Goal: Task Accomplishment & Management: Use online tool/utility

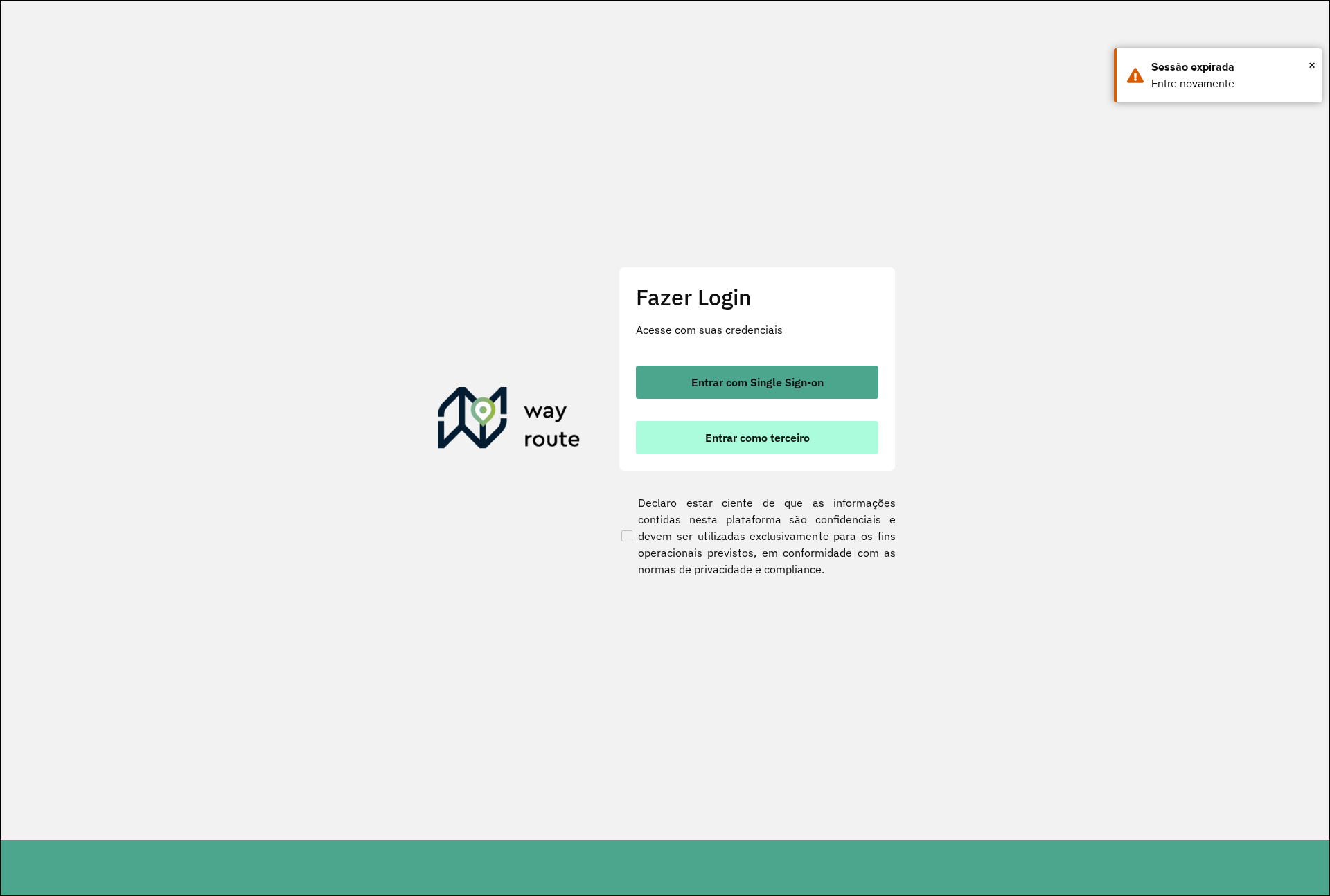
click at [726, 432] on span "Entrar como terceiro" at bounding box center [757, 437] width 105 height 11
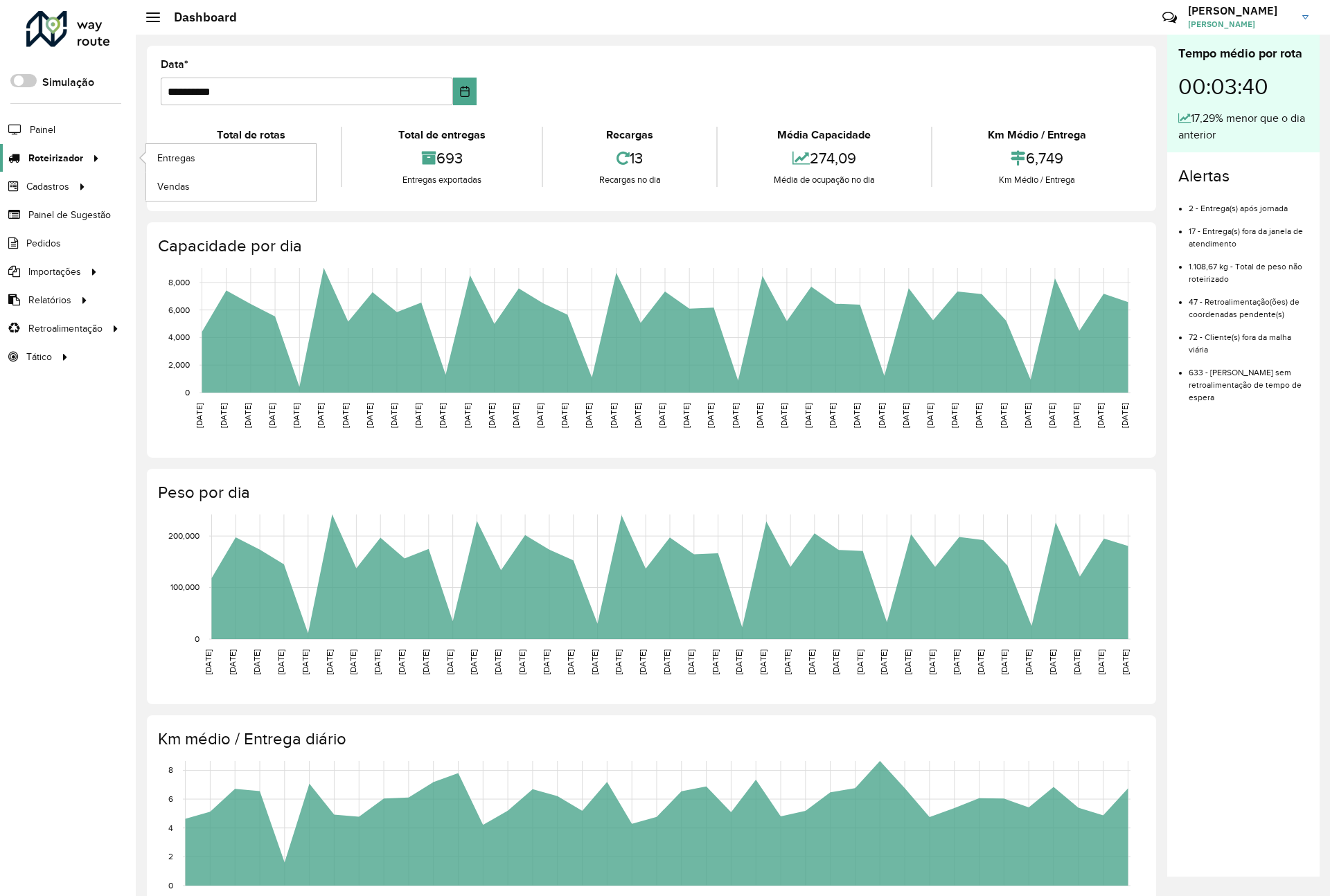
click at [69, 162] on span "Roteirizador" at bounding box center [56, 158] width 55 height 14
click at [179, 166] on span "Entregas" at bounding box center [176, 158] width 40 height 14
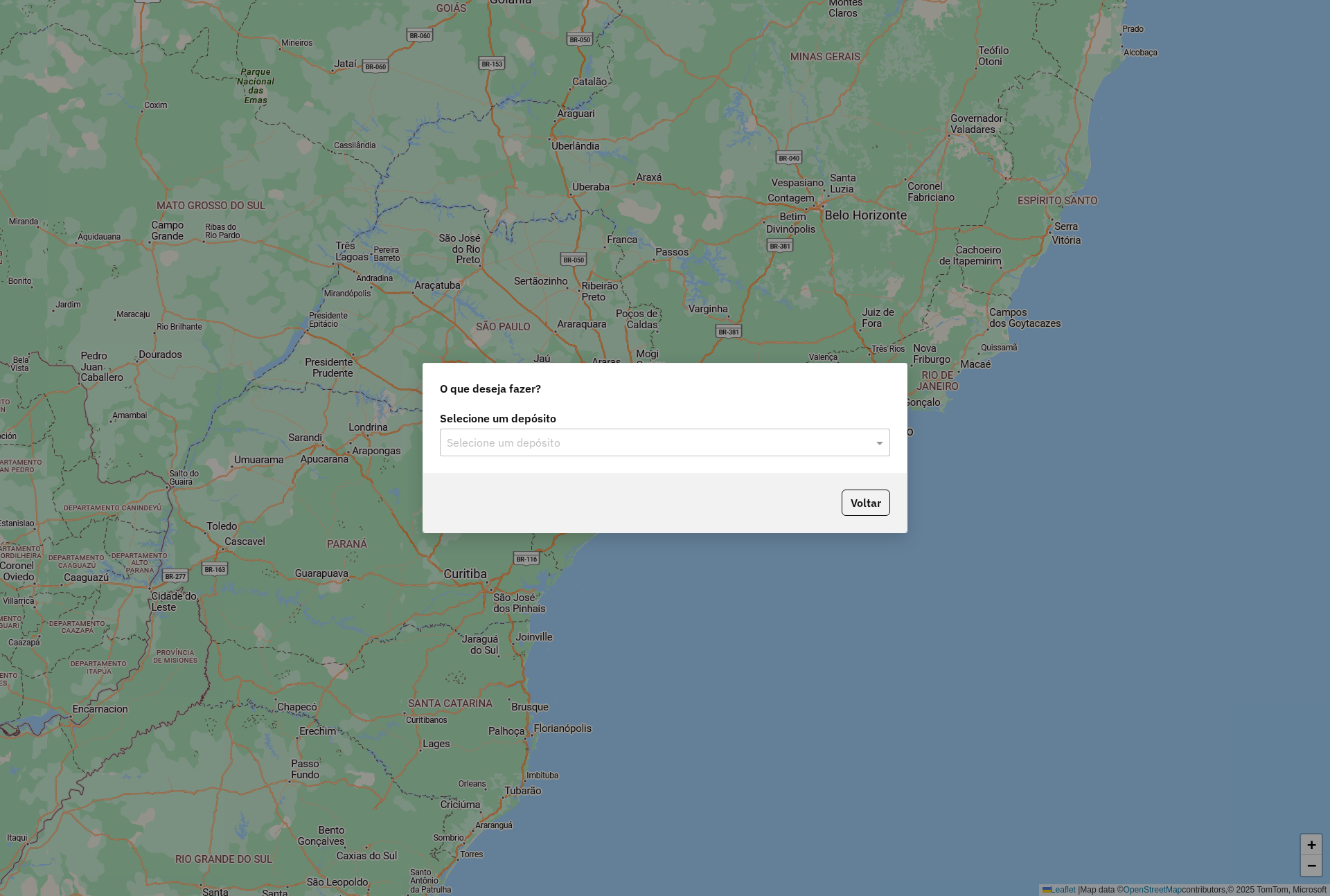
click at [489, 444] on input "text" at bounding box center [650, 443] width 408 height 17
click at [749, 490] on div "Via Bebidas" at bounding box center [665, 482] width 448 height 24
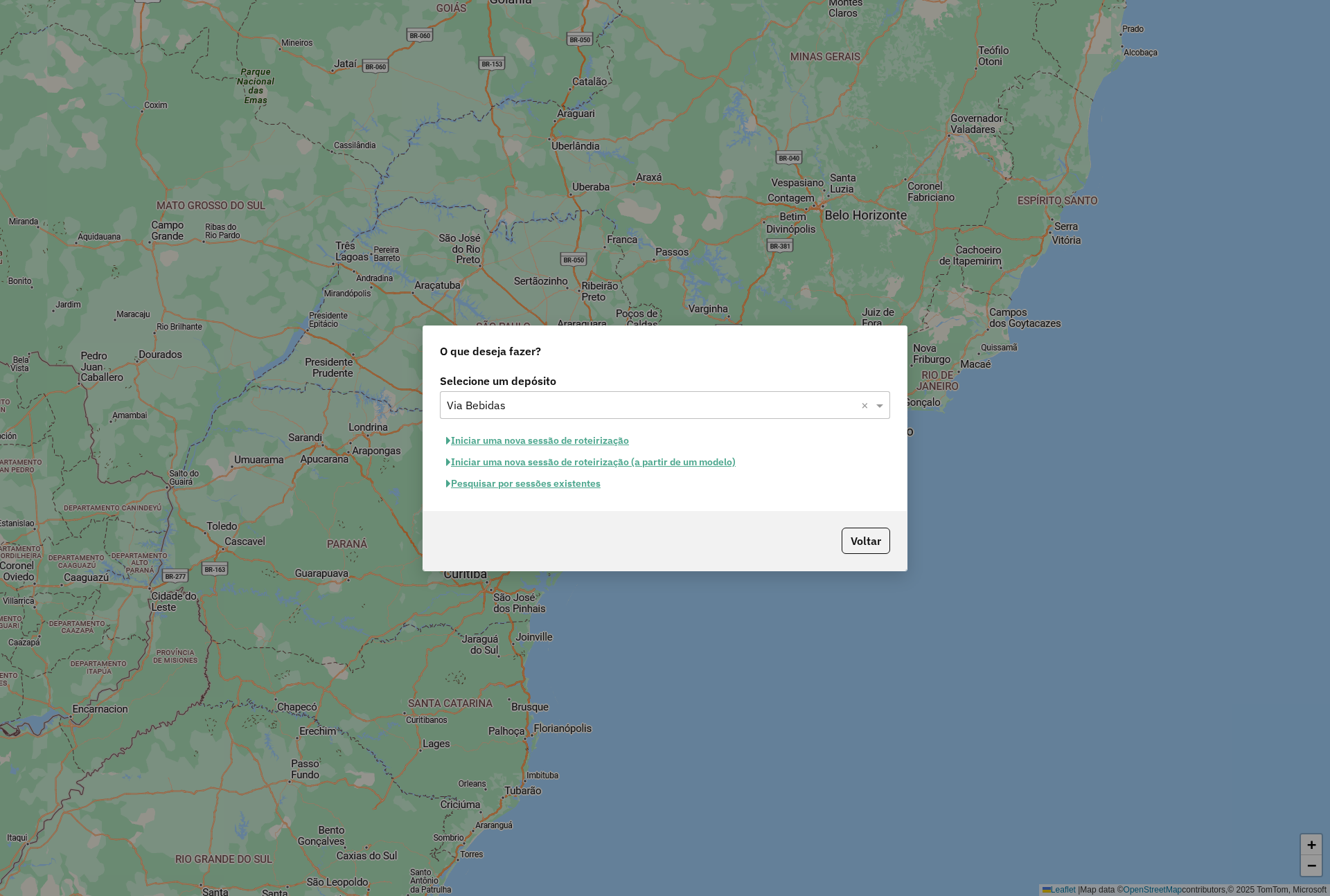
click at [561, 484] on button "Pesquisar por sessões existentes" at bounding box center [523, 483] width 167 height 21
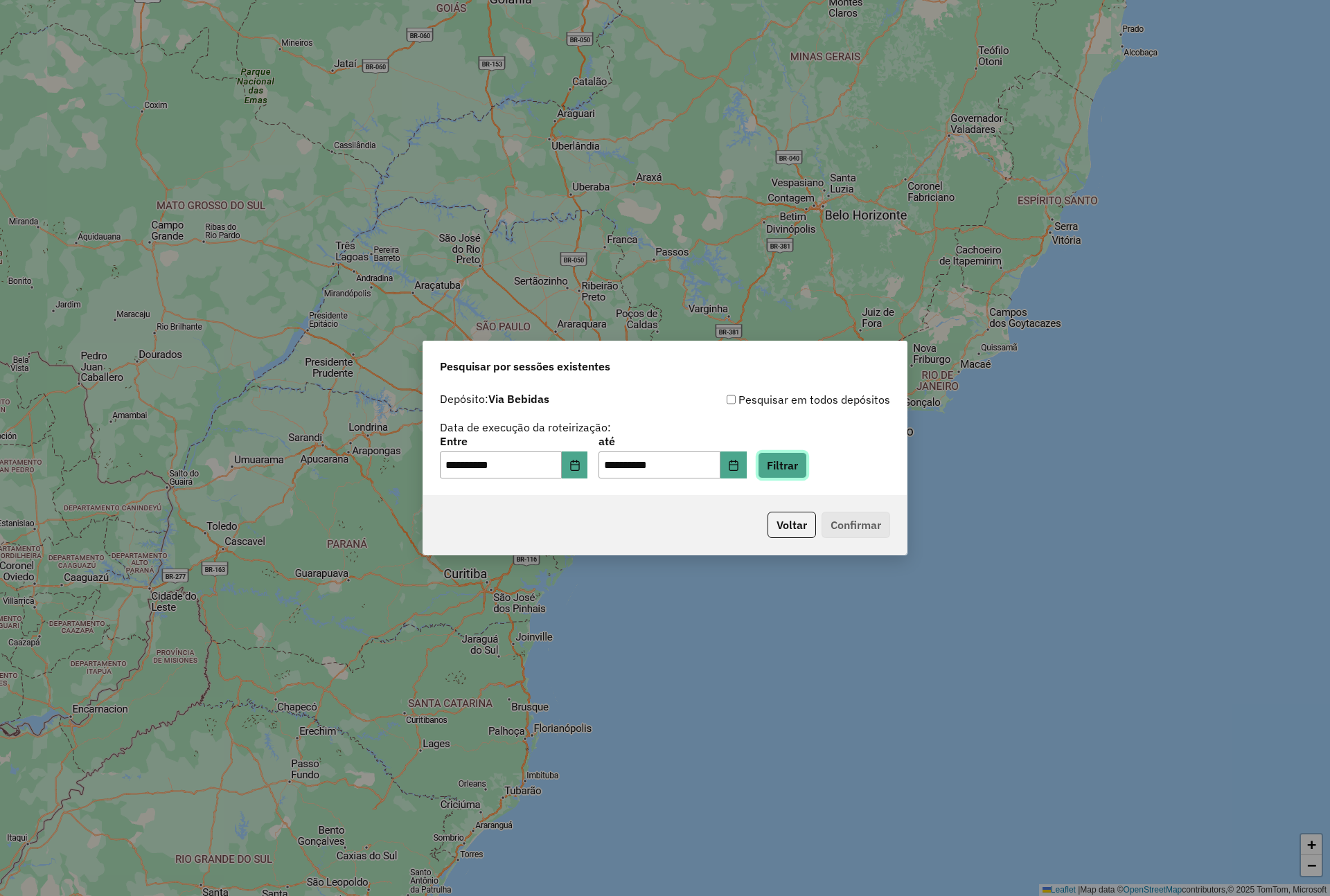
click at [804, 473] on button "Filtrar" at bounding box center [782, 466] width 49 height 26
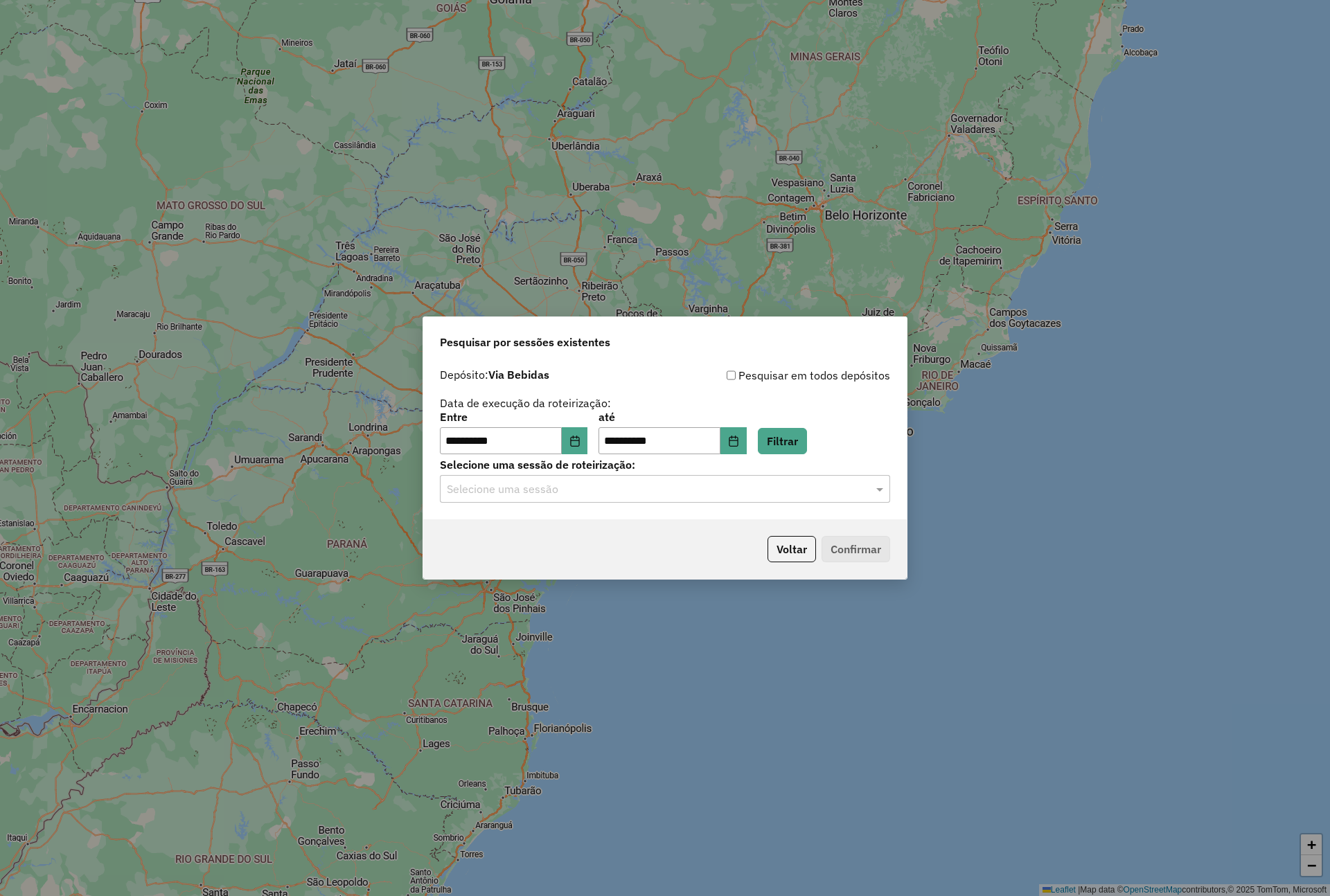
click at [819, 495] on input "text" at bounding box center [650, 489] width 408 height 17
drag, startPoint x: 732, startPoint y: 527, endPoint x: 750, endPoint y: 526, distance: 18.0
click at [732, 527] on div "979300 - 14/08/2025 18:46" at bounding box center [665, 529] width 448 height 24
click at [863, 549] on button "Confirmar" at bounding box center [856, 549] width 69 height 26
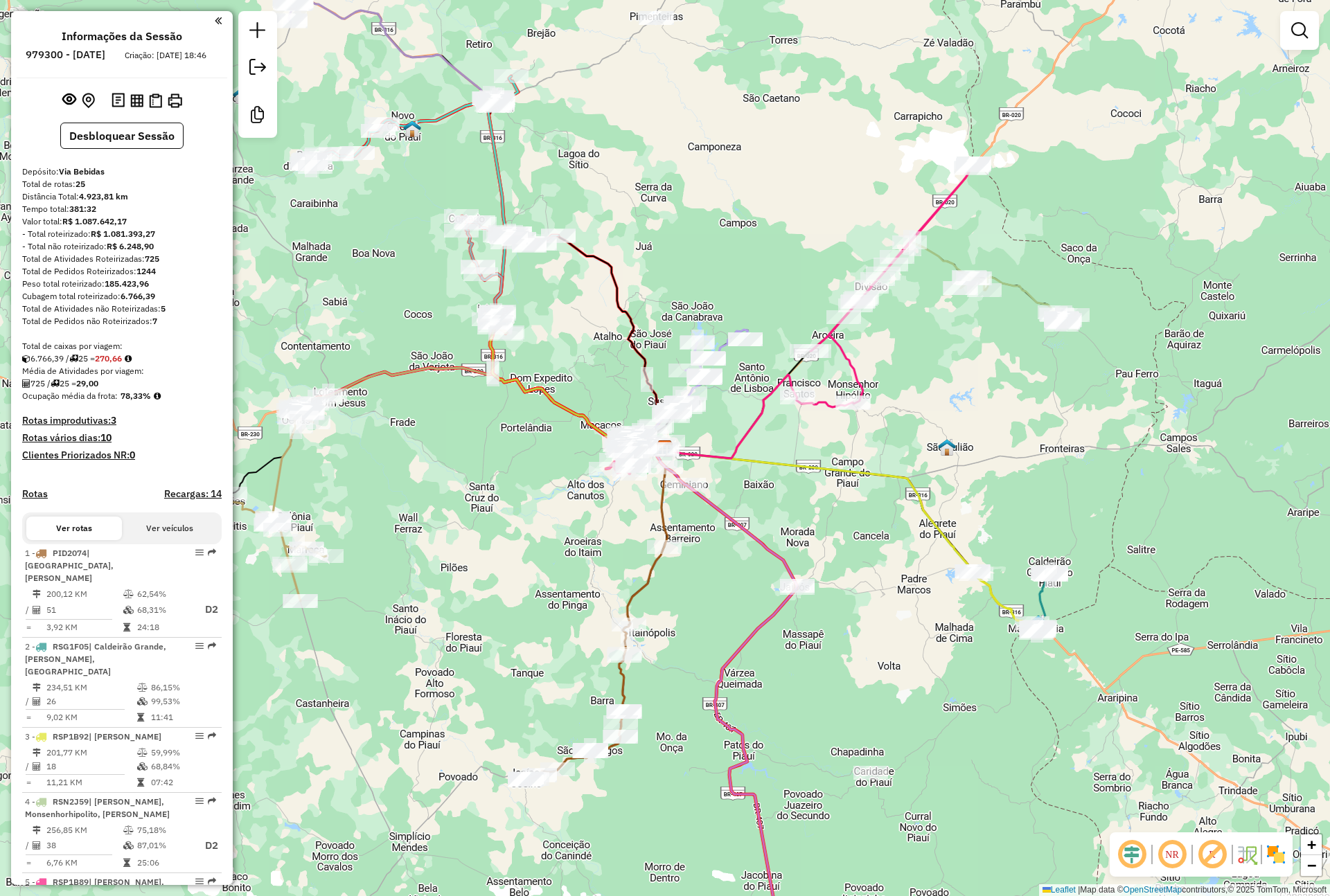
click at [167, 540] on button "Ver veículos" at bounding box center [169, 528] width 95 height 24
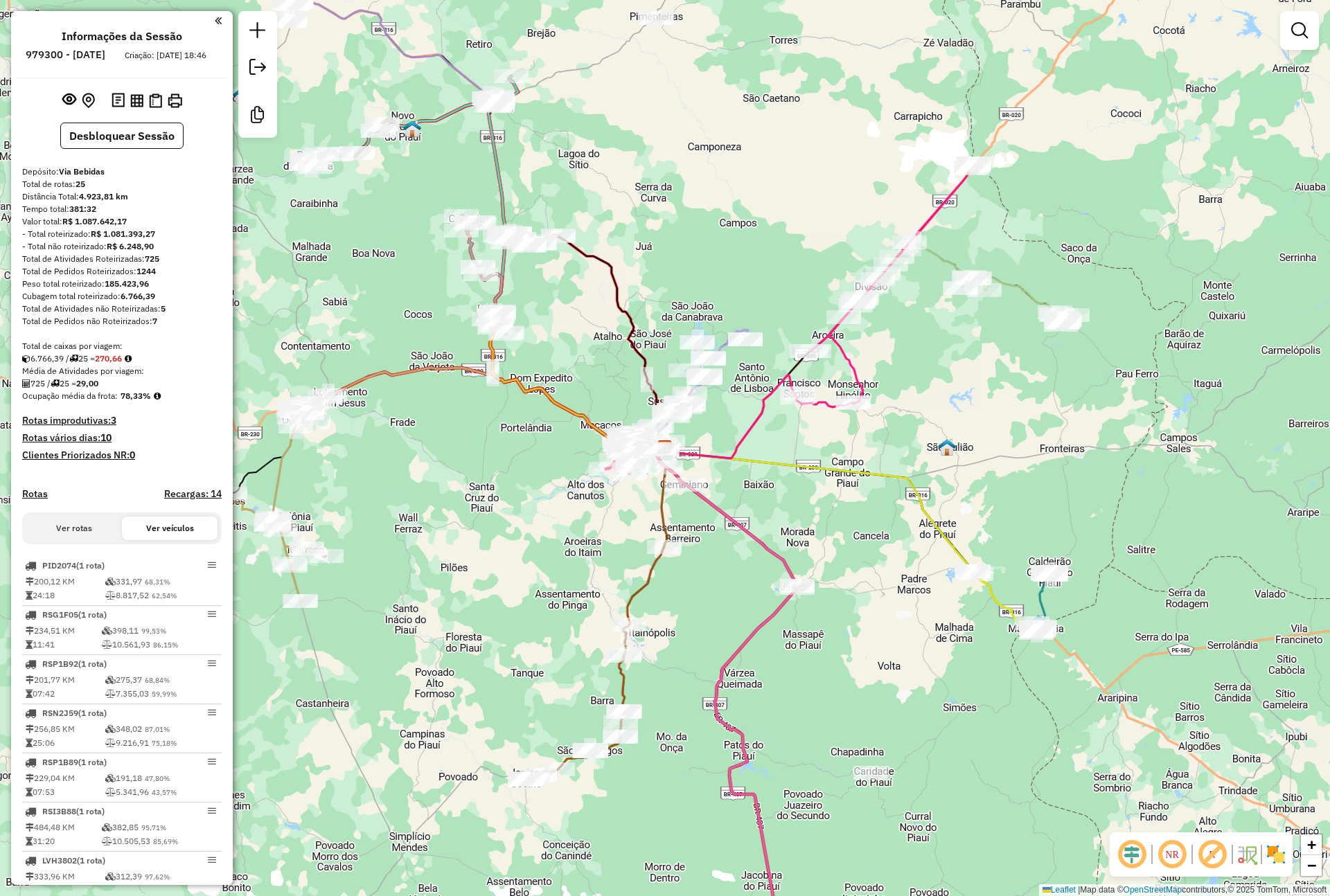
click at [92, 540] on button "Ver rotas" at bounding box center [74, 528] width 95 height 24
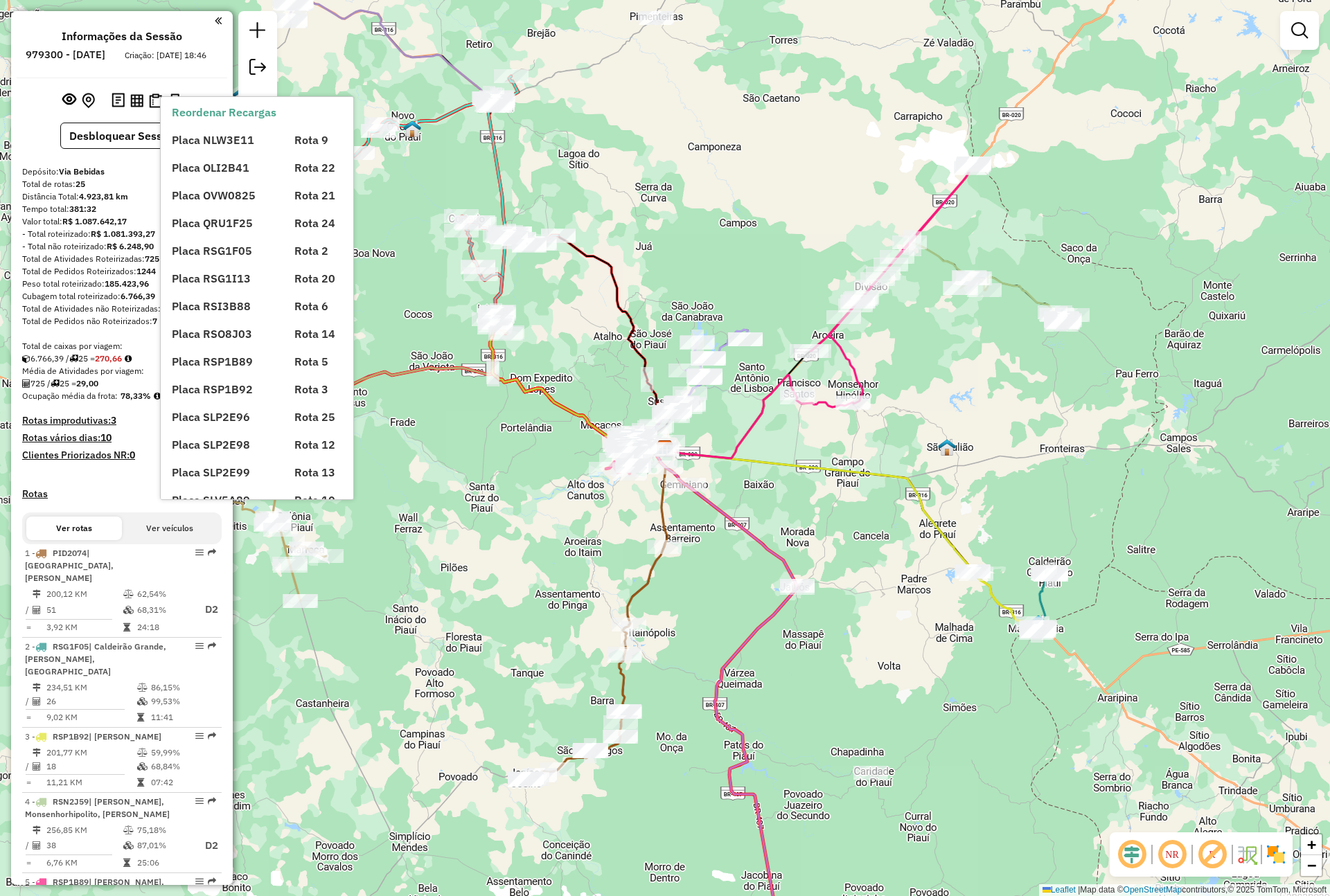
click at [179, 500] on h4 "Recargas: 14" at bounding box center [192, 494] width 57 height 11
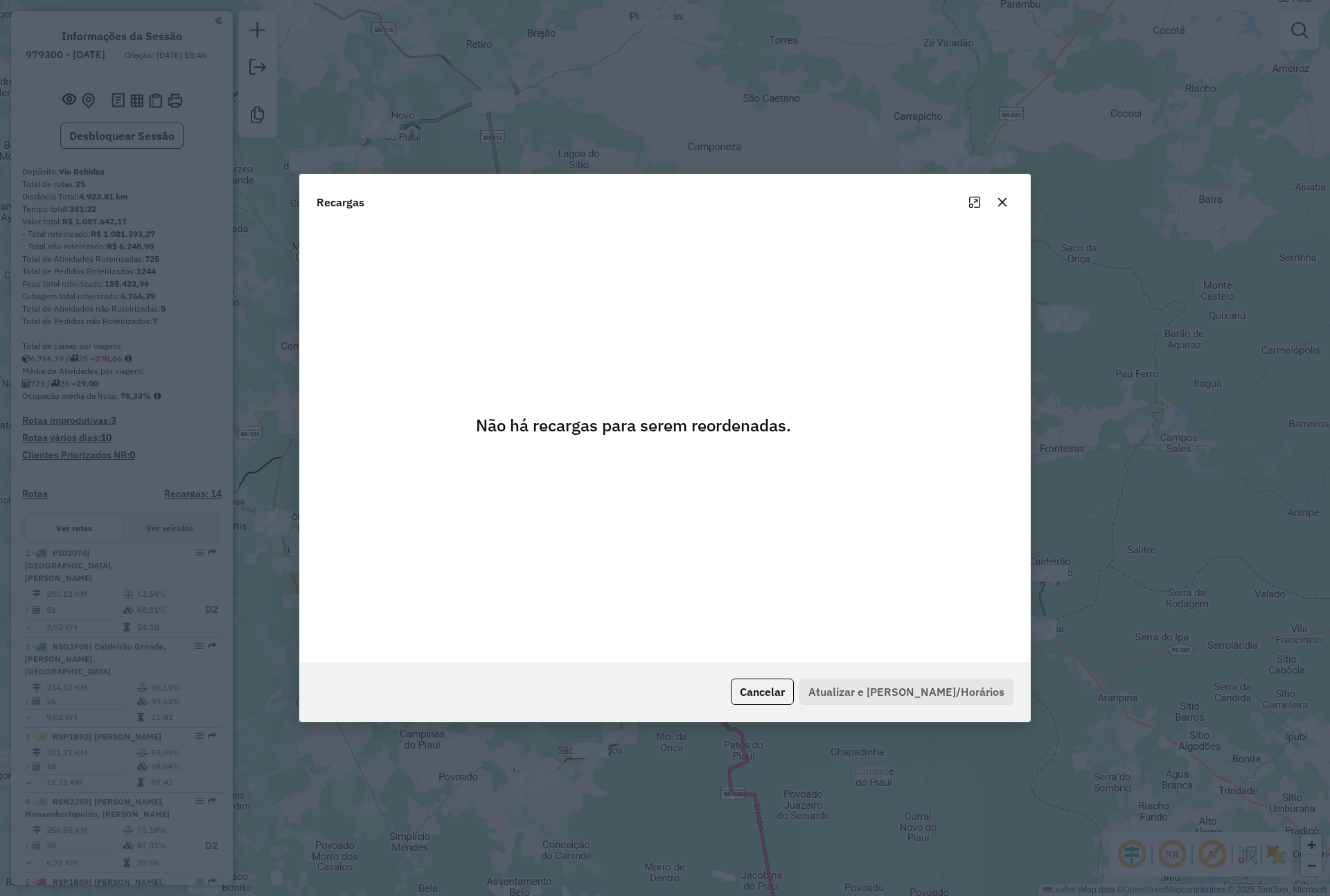
click at [1005, 195] on button "button" at bounding box center [1002, 202] width 22 height 22
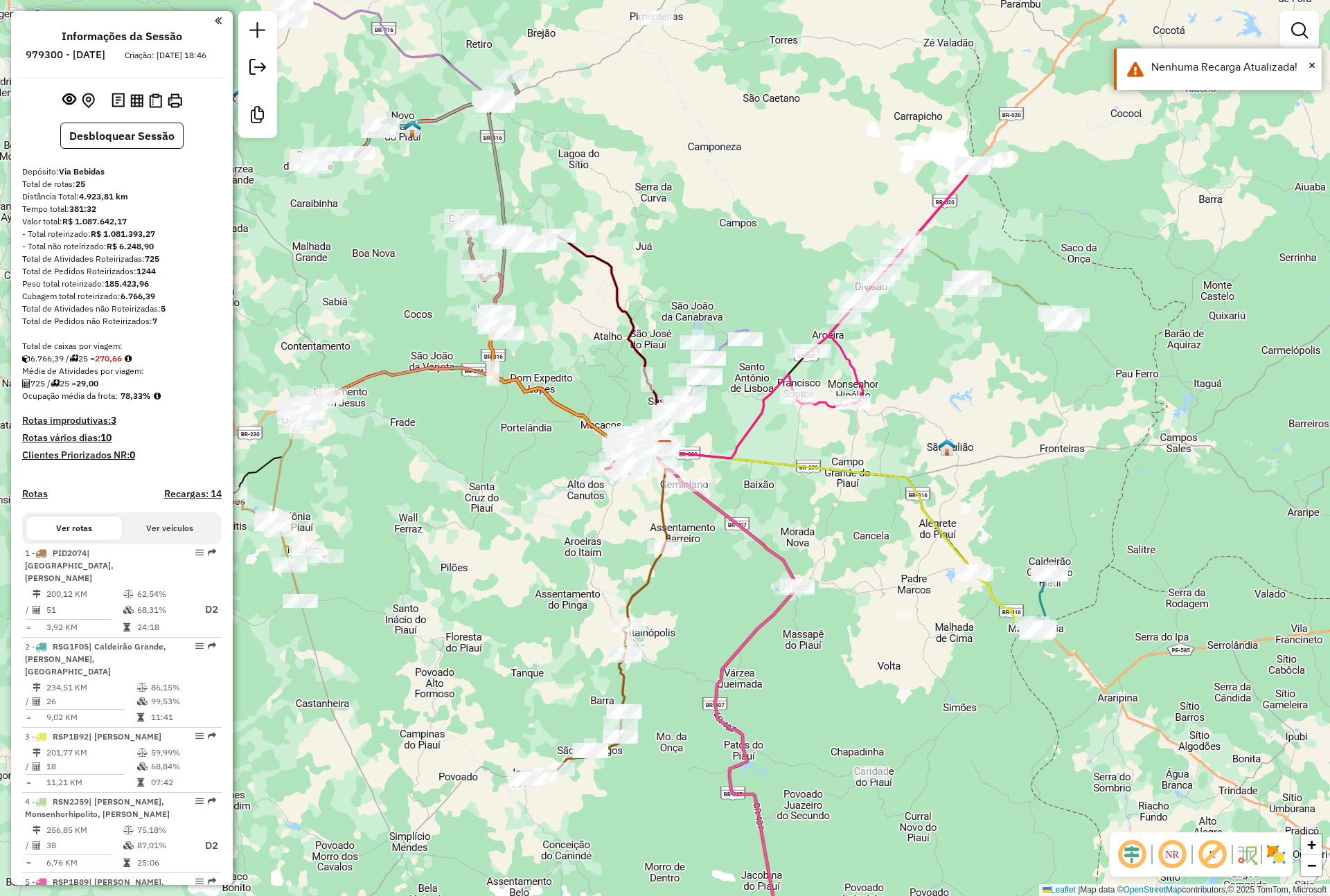
click at [66, 540] on button "Ver rotas" at bounding box center [74, 528] width 95 height 24
click at [158, 149] on button "Desbloquear Sessão" at bounding box center [122, 136] width 123 height 26
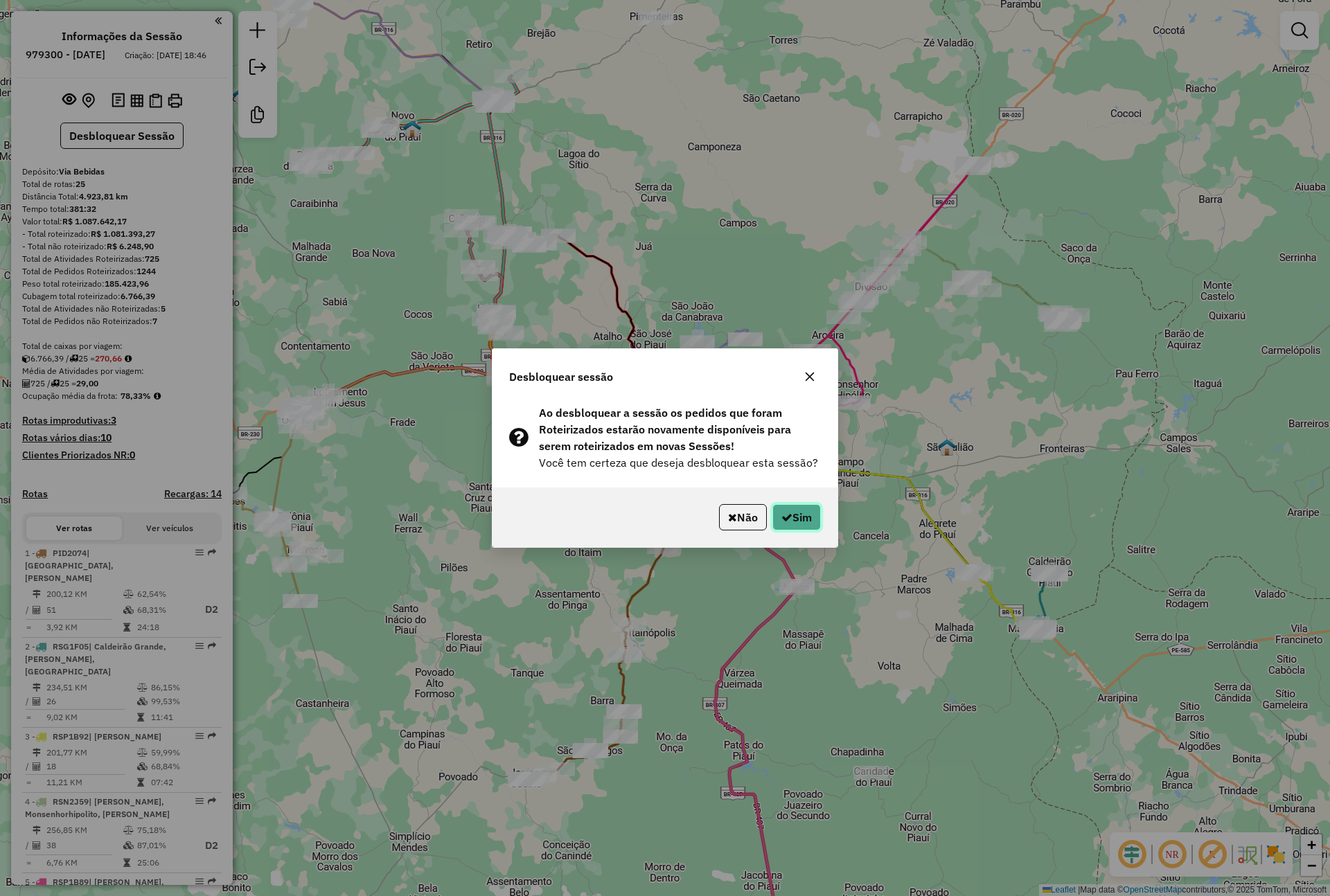
drag, startPoint x: 798, startPoint y: 519, endPoint x: 854, endPoint y: 467, distance: 76.4
click at [798, 519] on button "Sim" at bounding box center [796, 518] width 49 height 26
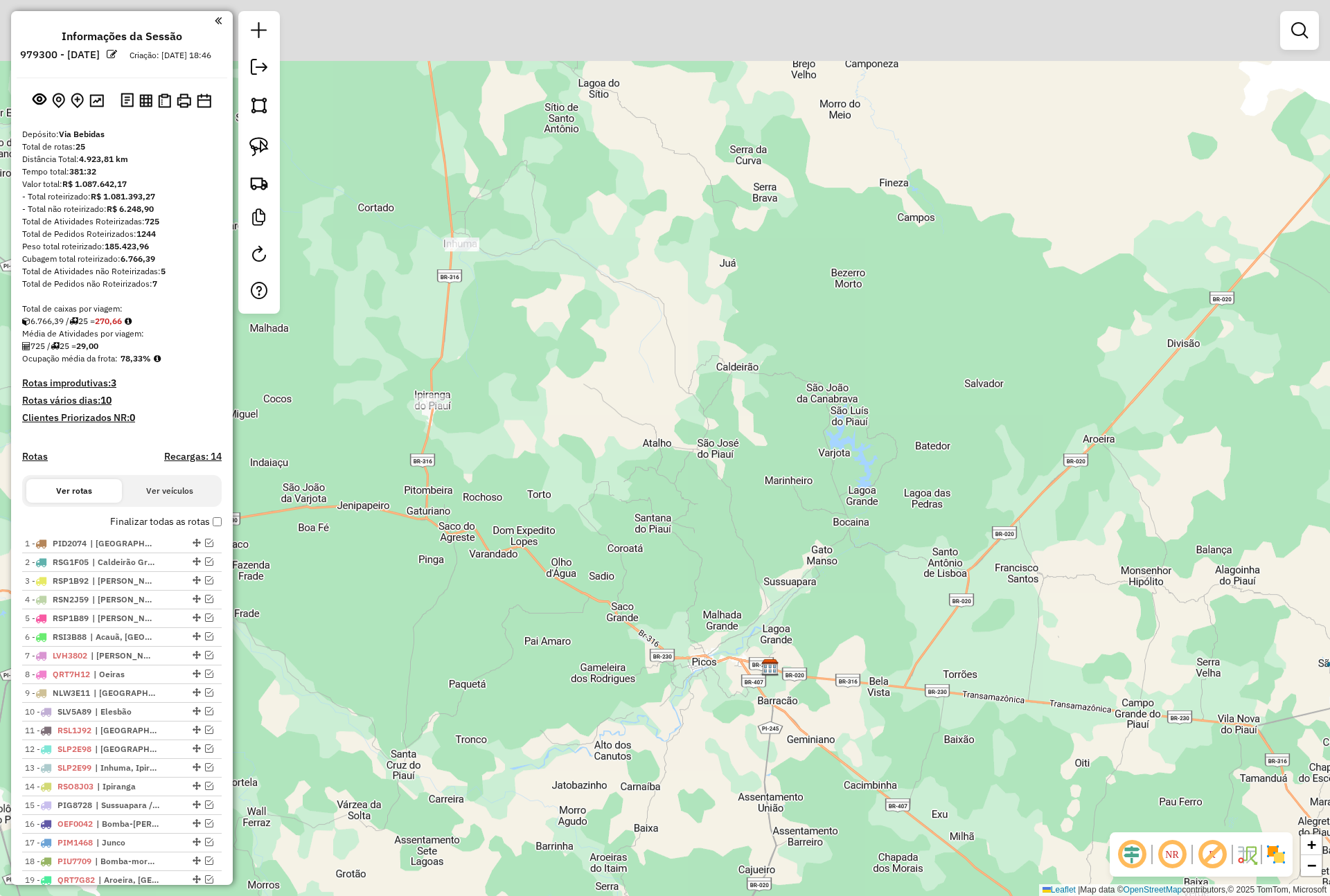
drag, startPoint x: 579, startPoint y: 286, endPoint x: 509, endPoint y: 304, distance: 72.3
click at [569, 343] on div "Janela de atendimento Grade de atendimento Capacidade Transportadoras Veículos …" at bounding box center [665, 448] width 1330 height 896
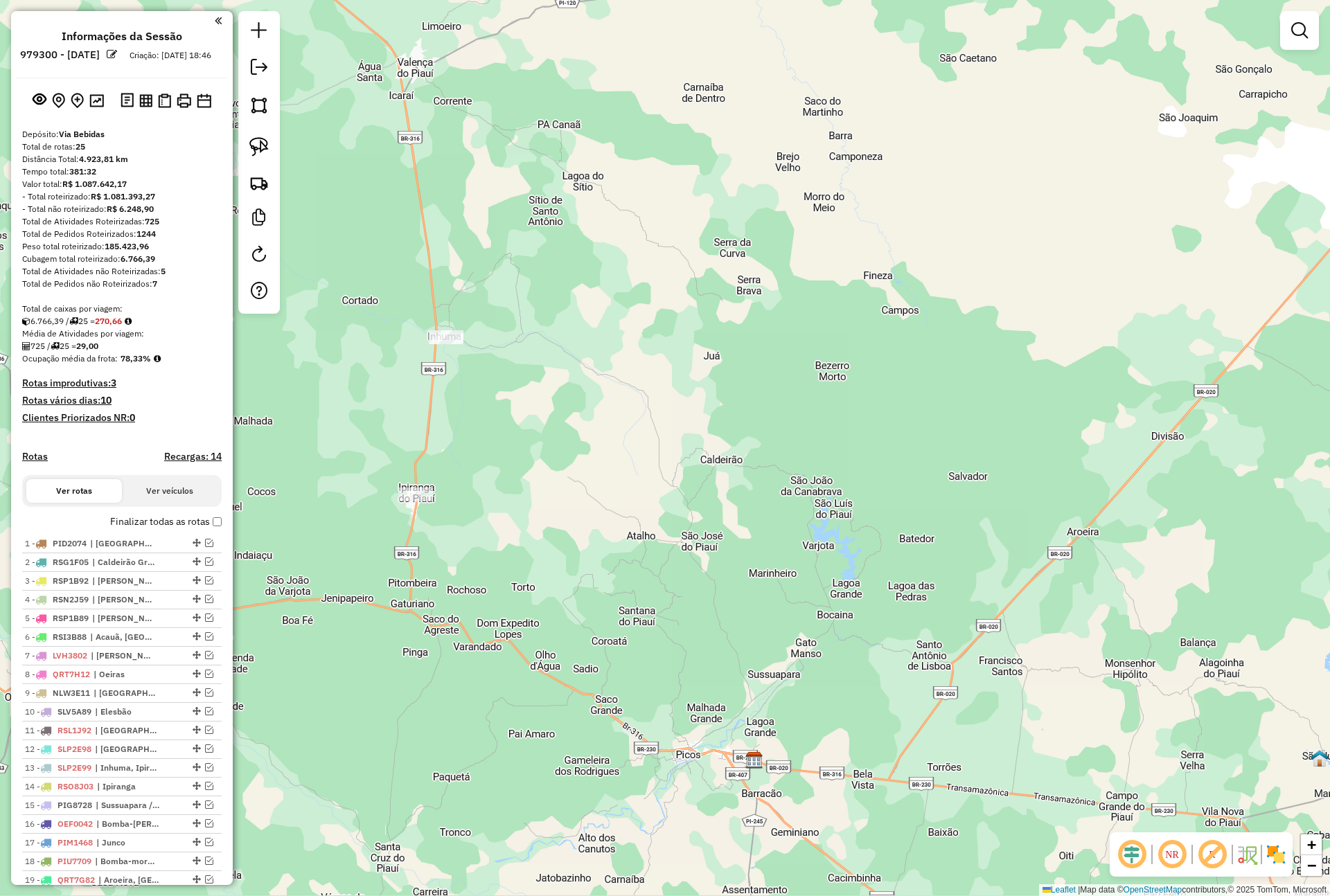
drag, startPoint x: 760, startPoint y: 447, endPoint x: 592, endPoint y: 392, distance: 176.8
click at [592, 392] on div "Janela de atendimento Grade de atendimento Capacidade Transportadoras Veículos …" at bounding box center [665, 448] width 1330 height 896
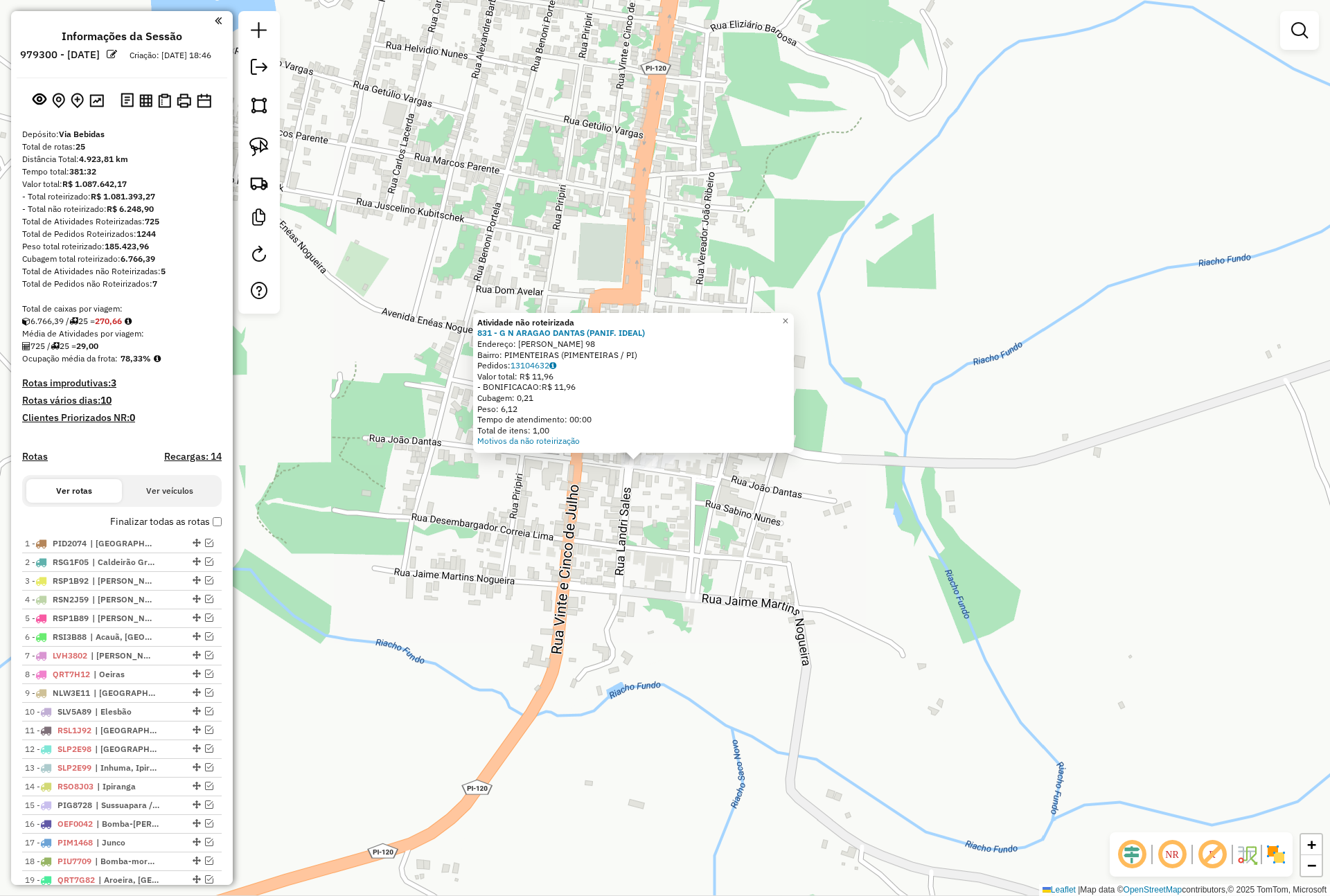
click at [591, 564] on div "Atividade não roteirizada 831 - G N ARAGAO DANTAS (PANIF. IDEAL) Endereço: R [P…" at bounding box center [665, 448] width 1330 height 896
click at [492, 476] on div "Atividade não roteirizada 831 - G N ARAGAO DANTAS (PANIF. IDEAL) Endereço: R [P…" at bounding box center [665, 448] width 1330 height 896
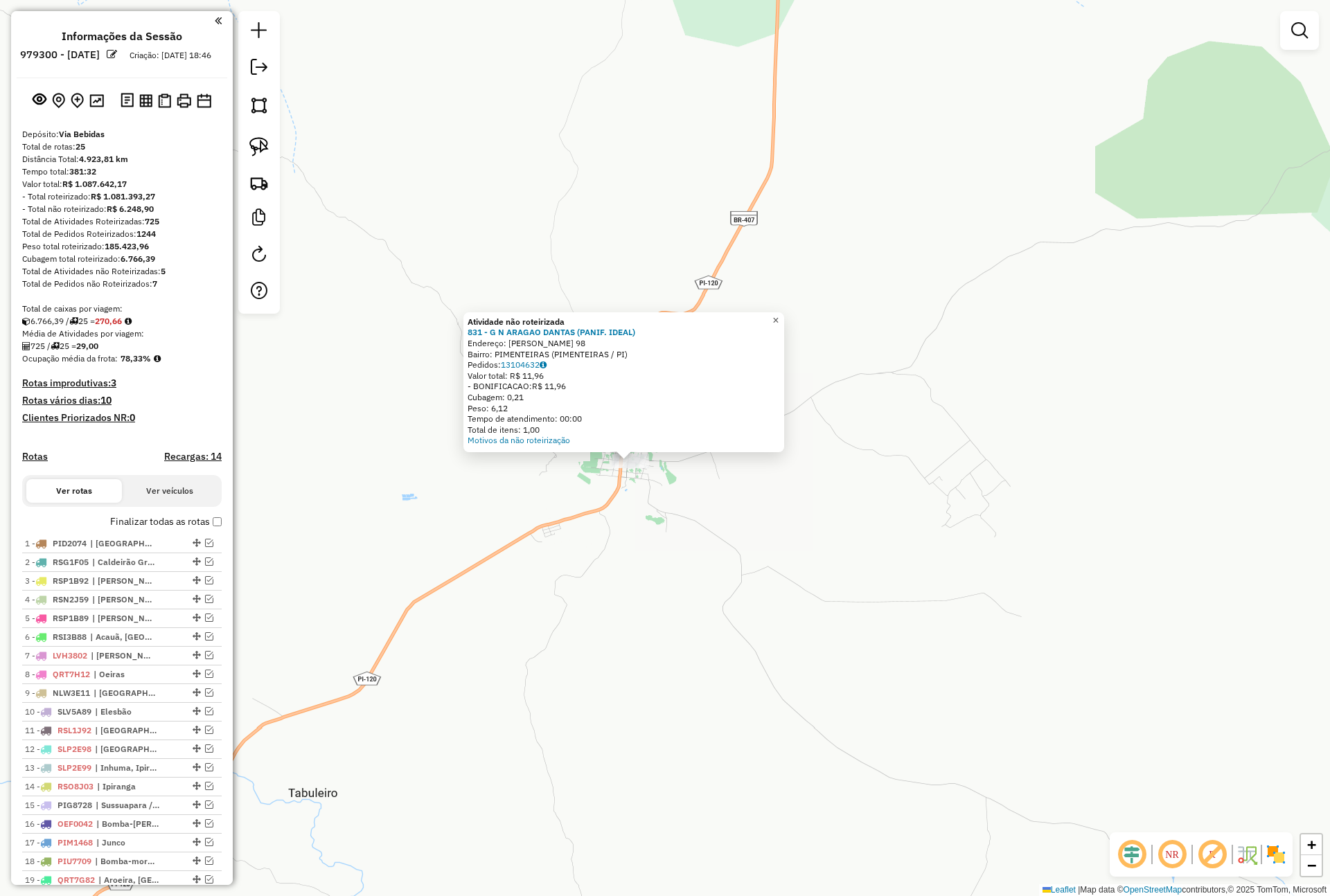
drag, startPoint x: 788, startPoint y: 318, endPoint x: 782, endPoint y: 327, distance: 10.8
click at [779, 318] on span "×" at bounding box center [775, 319] width 6 height 11
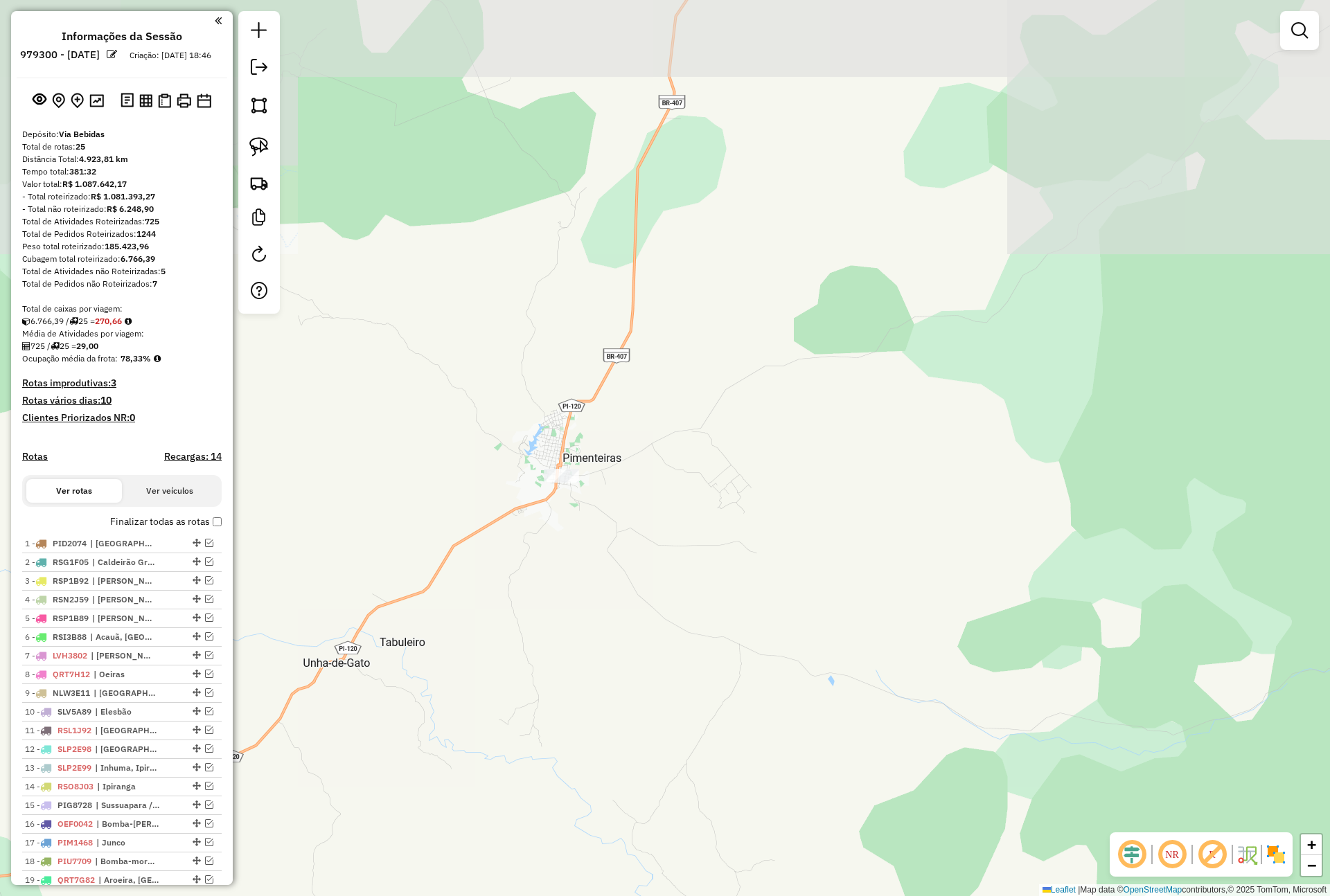
drag, startPoint x: 432, startPoint y: 497, endPoint x: 696, endPoint y: 458, distance: 266.9
click at [696, 459] on div "Janela de atendimento Grade de atendimento Capacidade Transportadoras Veículos …" at bounding box center [665, 448] width 1330 height 896
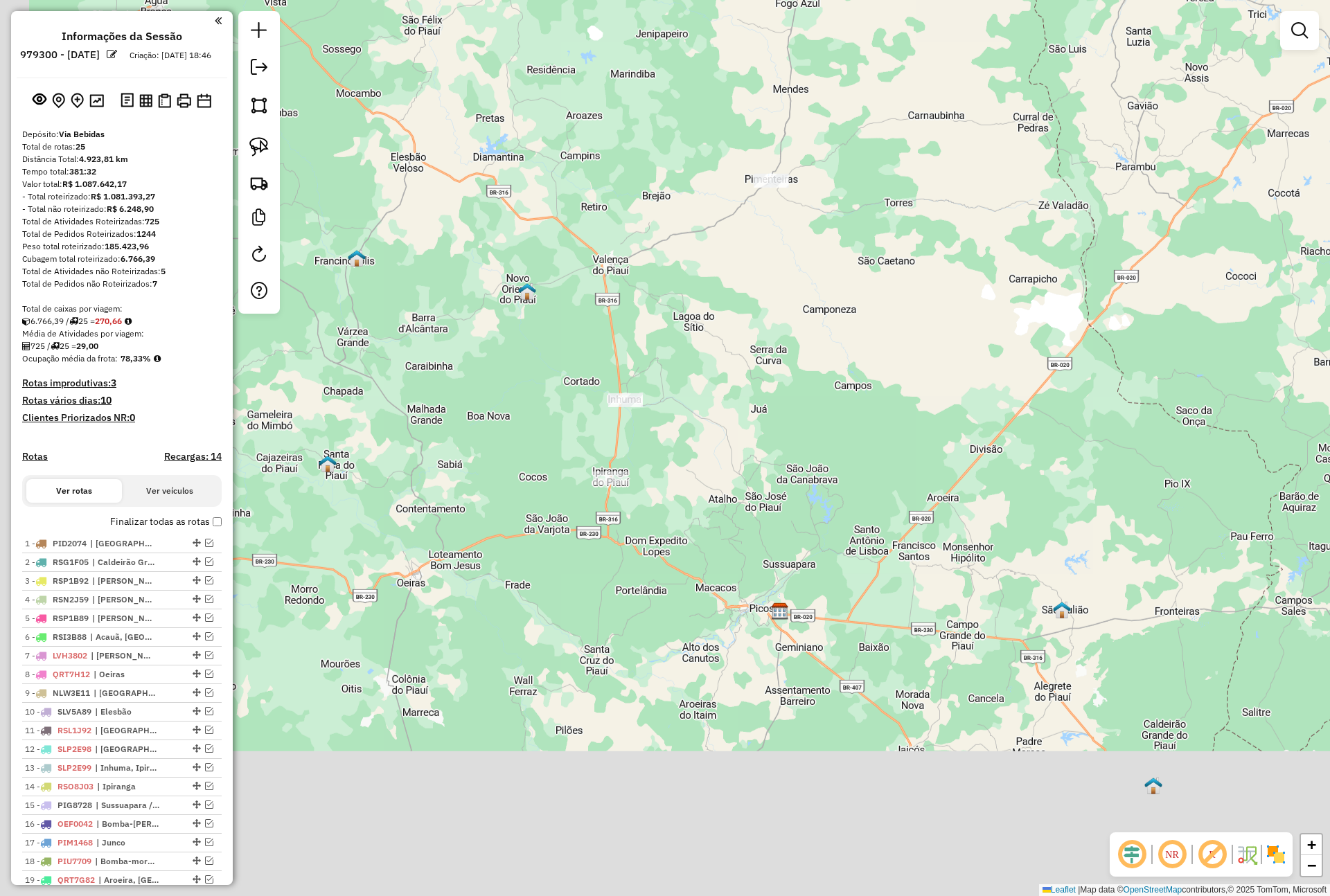
drag, startPoint x: 622, startPoint y: 620, endPoint x: 680, endPoint y: 343, distance: 283.0
click at [680, 343] on div "Janela de atendimento Grade de atendimento Capacidade Transportadoras Veículos …" at bounding box center [665, 448] width 1330 height 896
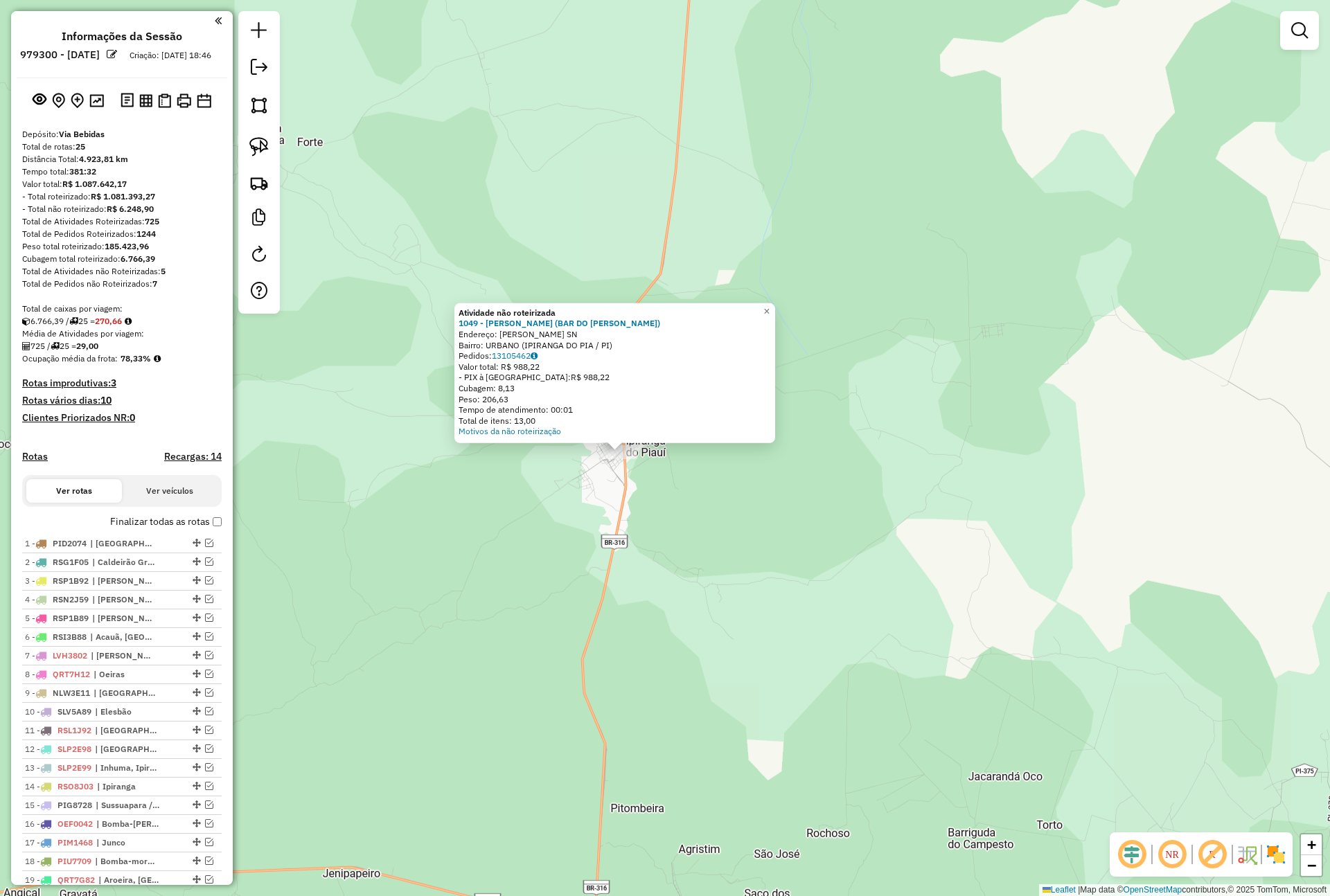
click at [632, 485] on div "Atividade não roteirizada 1049 - [PERSON_NAME] (BAR DO [PERSON_NAME]) Endereço:…" at bounding box center [665, 448] width 1330 height 896
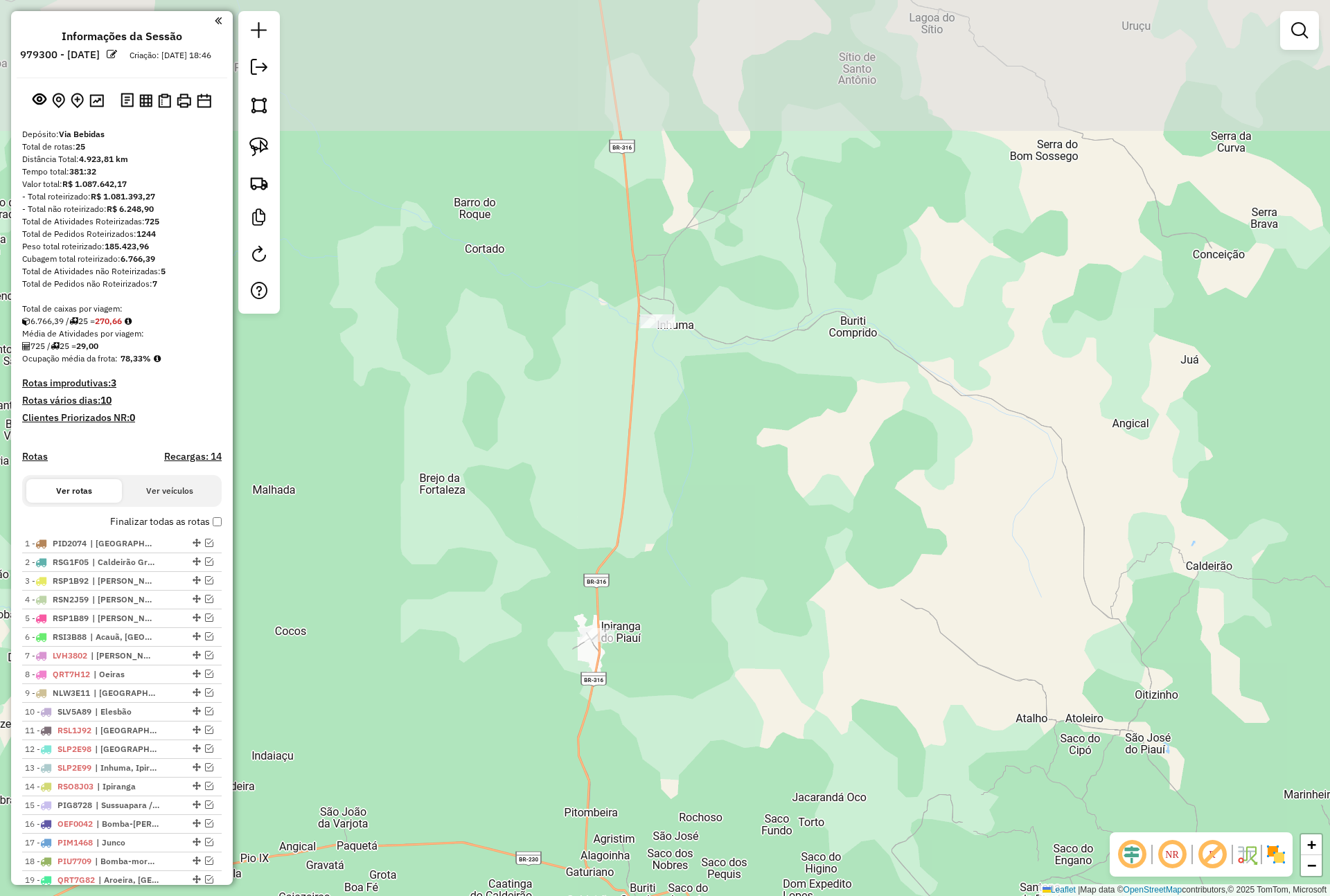
drag, startPoint x: 679, startPoint y: 246, endPoint x: 654, endPoint y: 370, distance: 126.5
click at [644, 509] on div "Janela de atendimento Grade de atendimento Capacidade Transportadoras Veículos …" at bounding box center [665, 448] width 1330 height 896
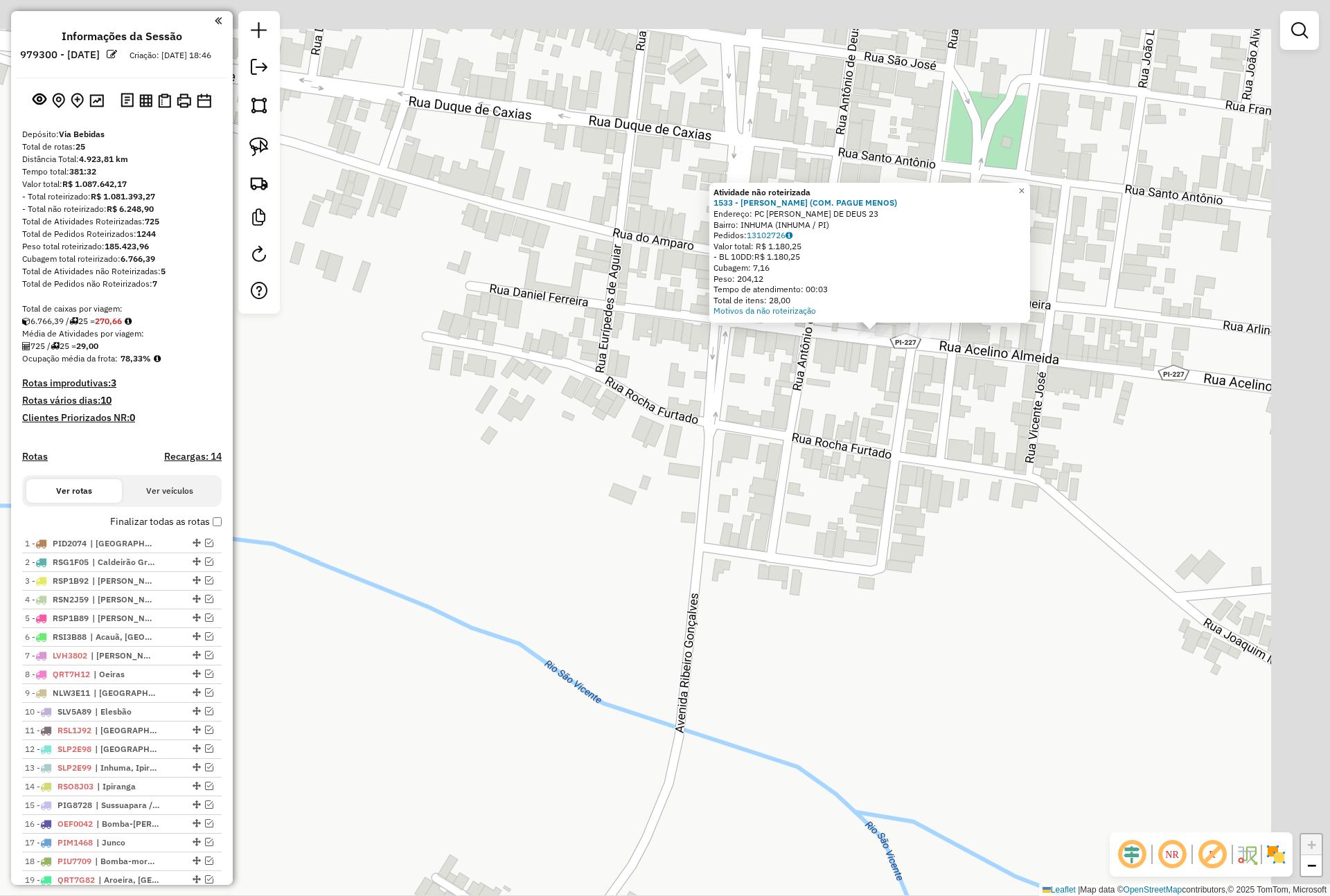
drag, startPoint x: 990, startPoint y: 393, endPoint x: 717, endPoint y: 444, distance: 277.7
click at [719, 444] on div "Atividade não roteirizada 1533 - [PERSON_NAME] (COM. PAGUE MENOS) Endereço: PC …" at bounding box center [665, 448] width 1330 height 896
